Goal: Transaction & Acquisition: Download file/media

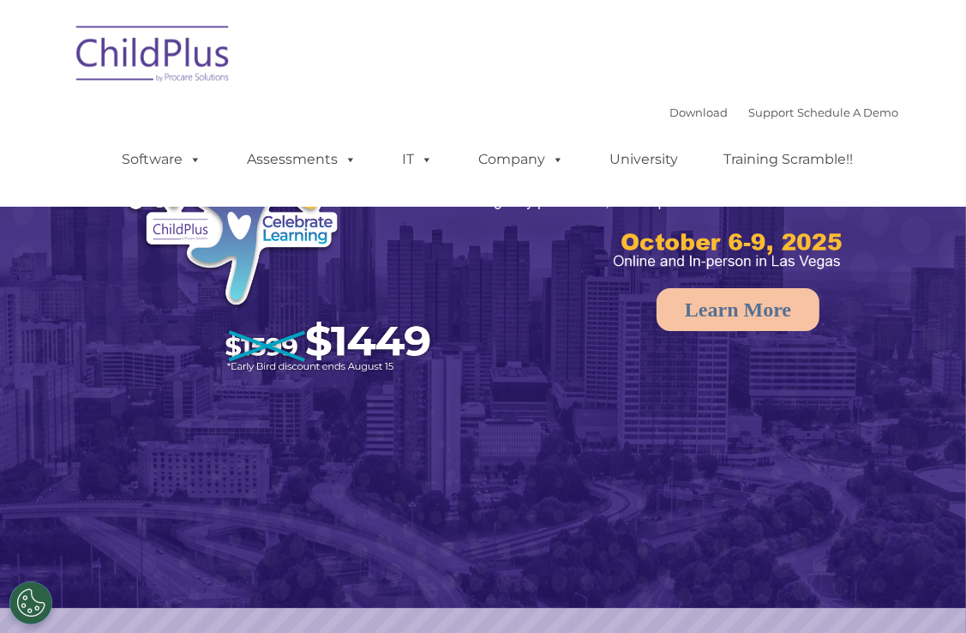
select select "MEDIUM"
click at [185, 47] on img at bounding box center [153, 57] width 171 height 86
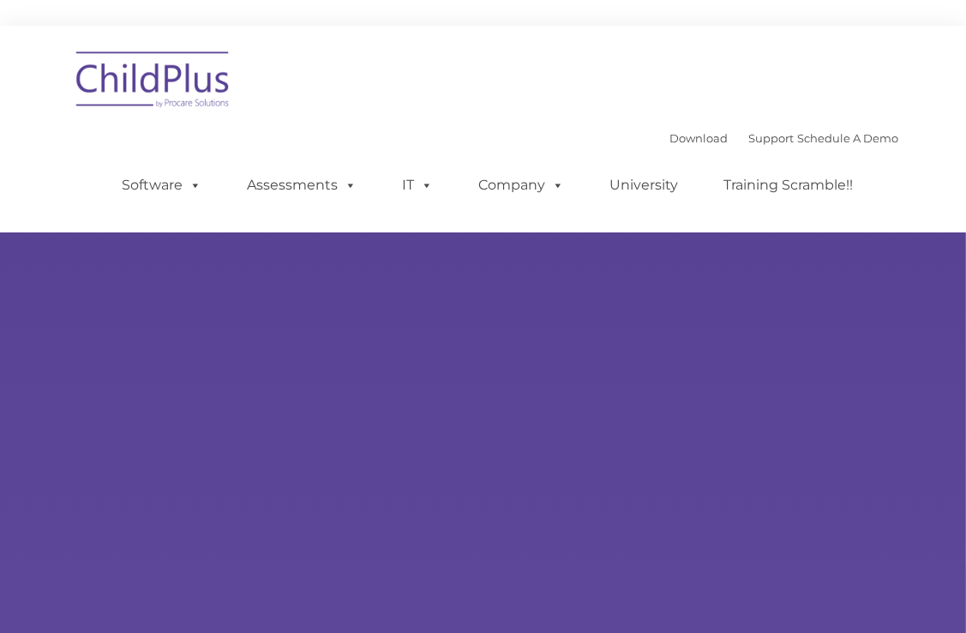
type input ""
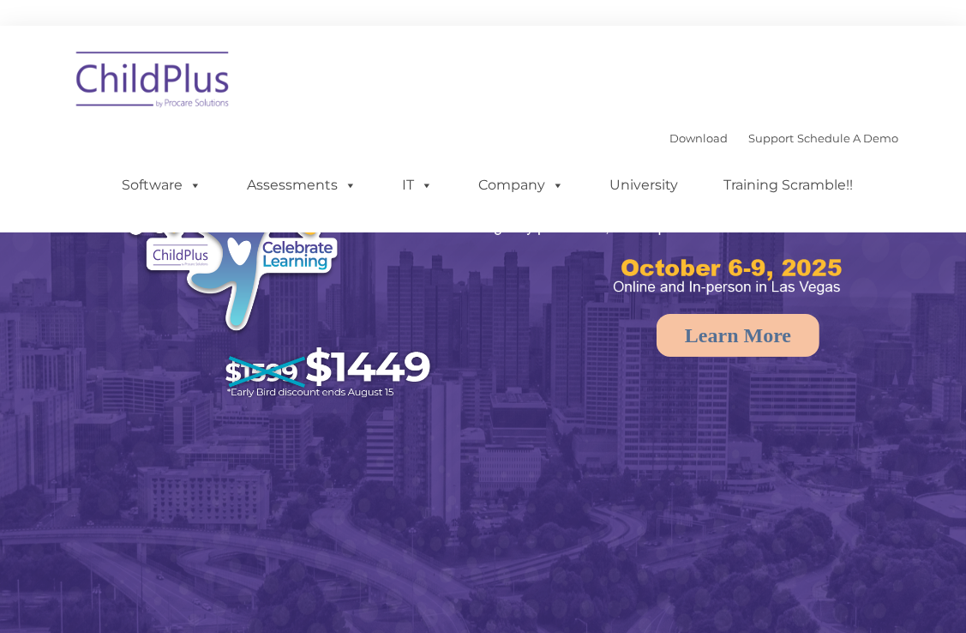
select select "MEDIUM"
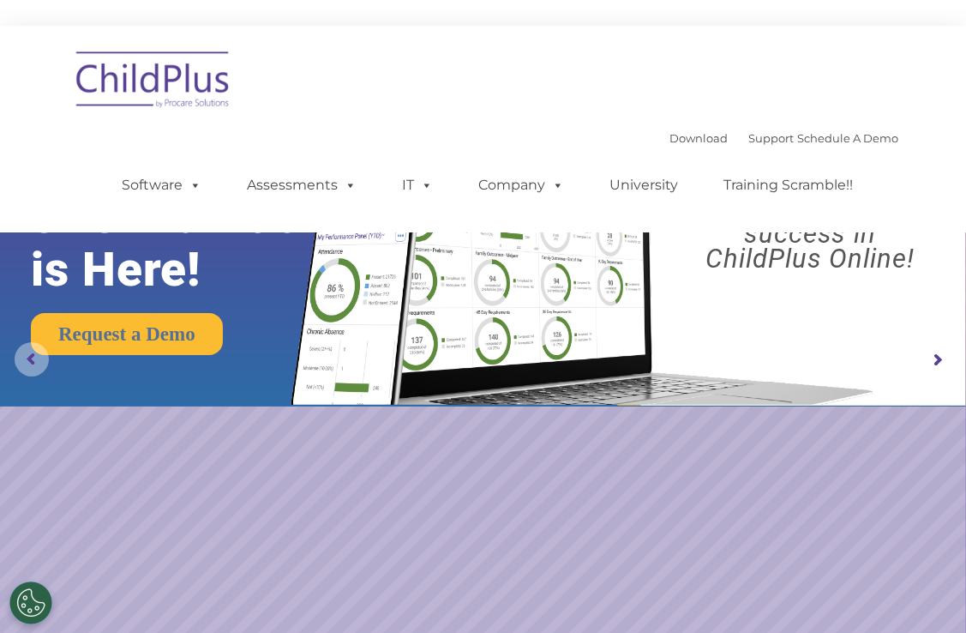
click at [35, 357] on rs-arrow at bounding box center [32, 359] width 34 height 34
click at [38, 599] on button "Cookies Settings" at bounding box center [30, 602] width 43 height 43
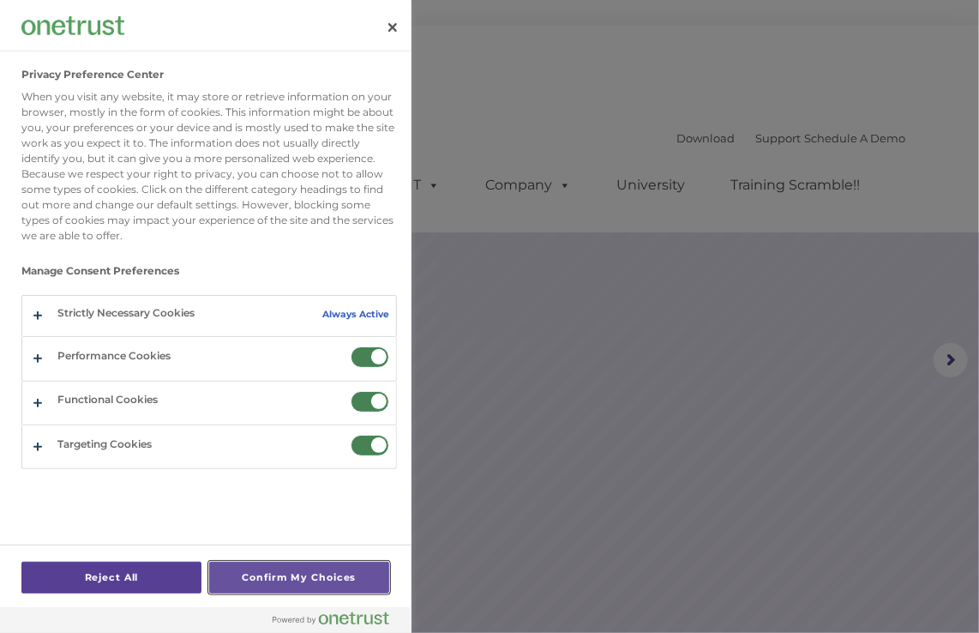
click at [343, 581] on button "Confirm My Choices" at bounding box center [299, 578] width 180 height 32
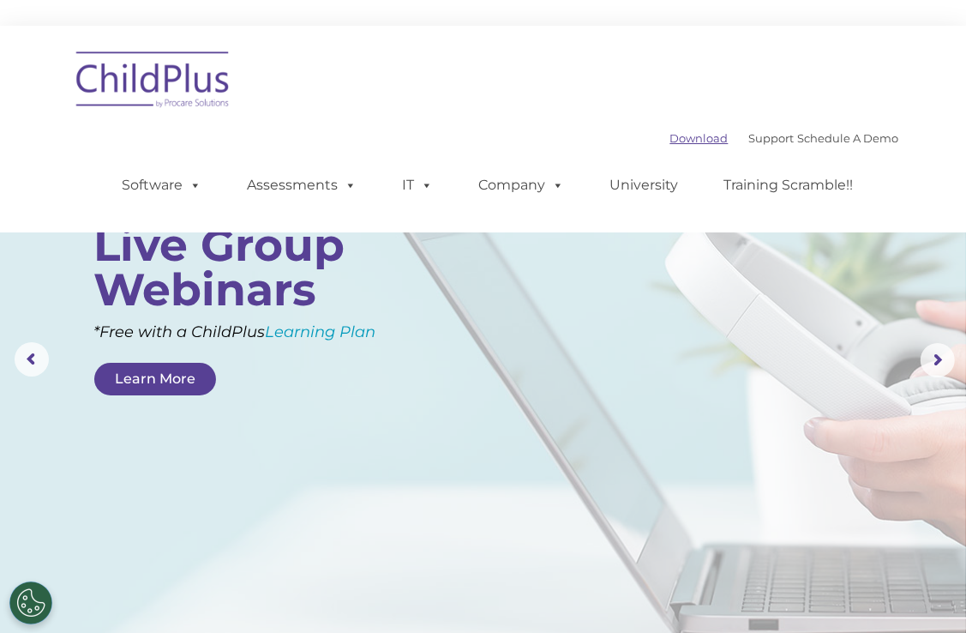
click at [675, 139] on link "Download" at bounding box center [699, 138] width 58 height 14
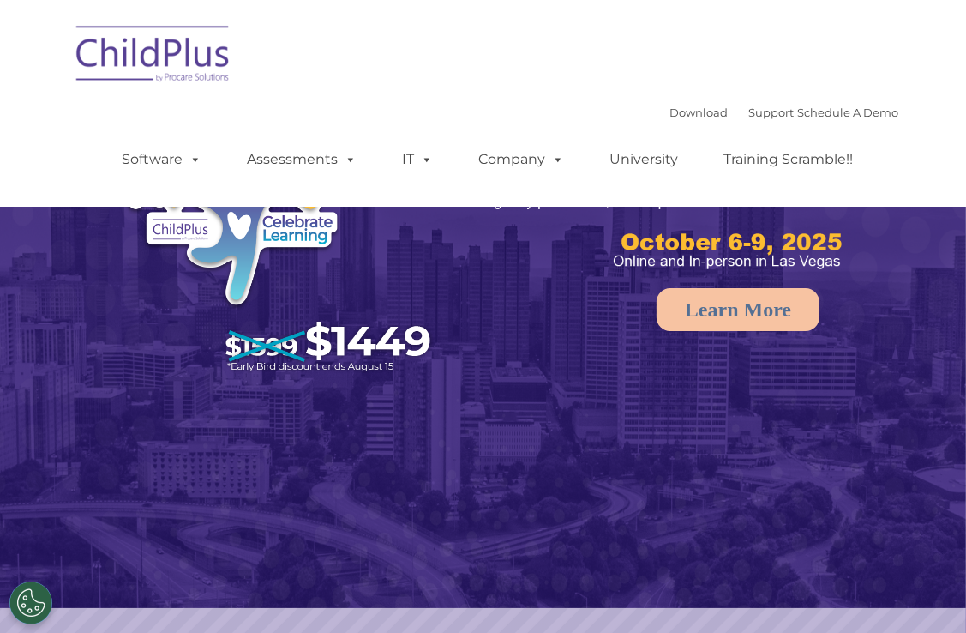
select select "MEDIUM"
